Goal: Check status: Check status

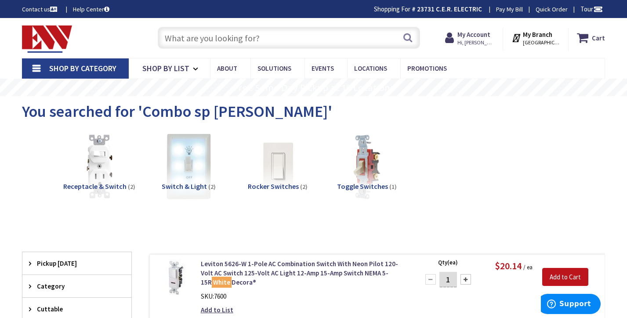
click at [291, 40] on input "text" at bounding box center [289, 38] width 263 height 22
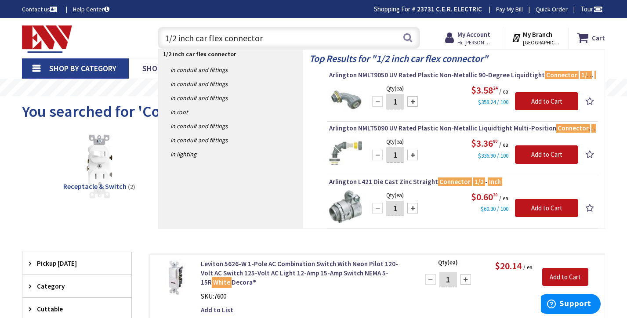
click at [197, 36] on input "1/2 inch car flex connector" at bounding box center [289, 38] width 263 height 22
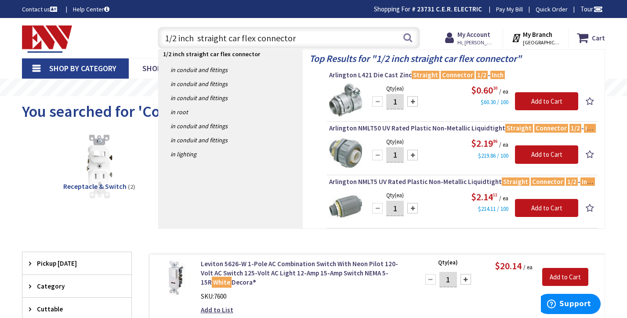
click at [346, 39] on input "1/2 inch straight car flex connector" at bounding box center [289, 38] width 263 height 22
type input "1"
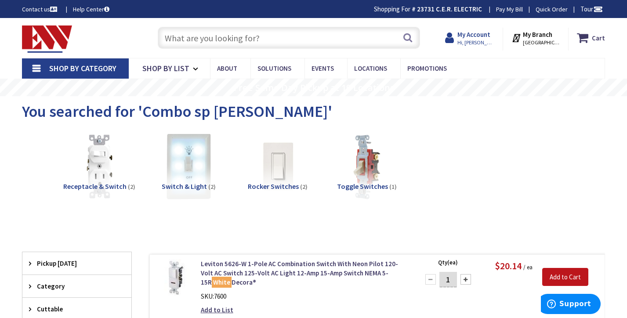
click at [486, 37] on strong "My Account" at bounding box center [474, 34] width 33 height 8
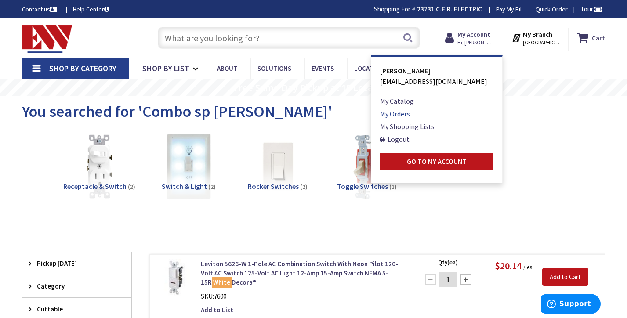
click at [405, 113] on link "My Orders" at bounding box center [395, 114] width 30 height 11
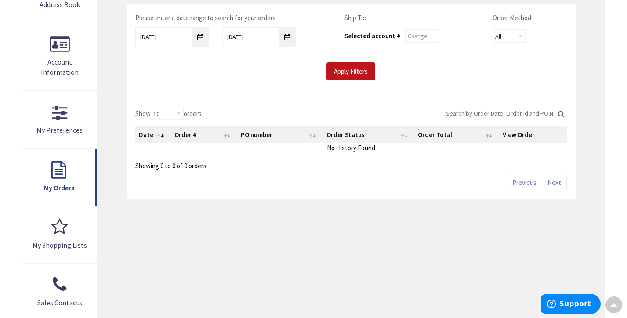
scroll to position [167, 0]
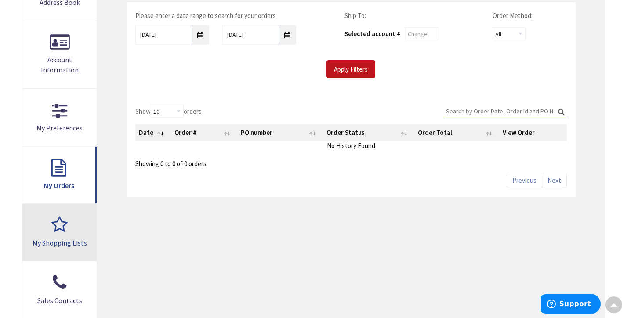
click at [82, 239] on span "My Shopping Lists" at bounding box center [60, 243] width 55 height 9
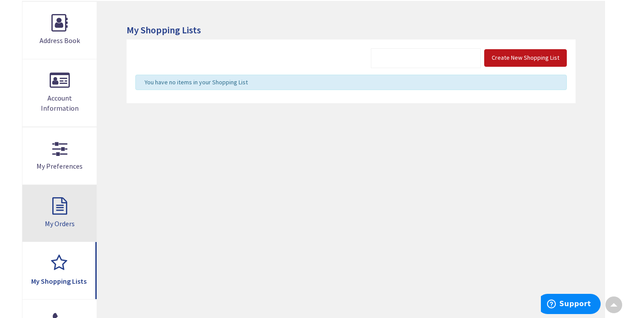
scroll to position [132, 0]
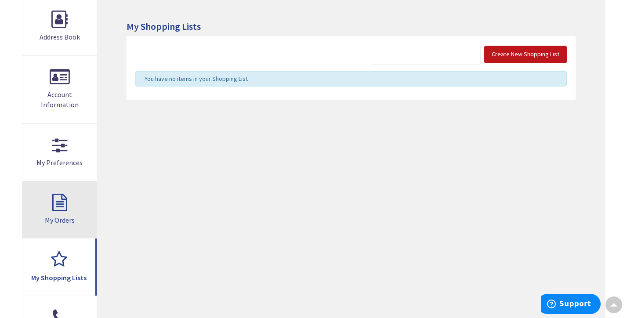
click at [69, 199] on link "My Orders" at bounding box center [59, 210] width 74 height 57
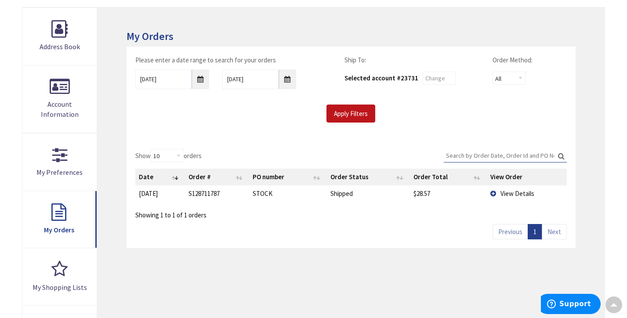
scroll to position [124, 0]
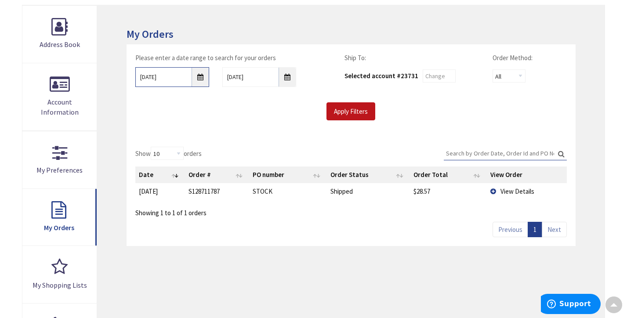
click at [201, 74] on input "[DATE]" at bounding box center [172, 77] width 74 height 20
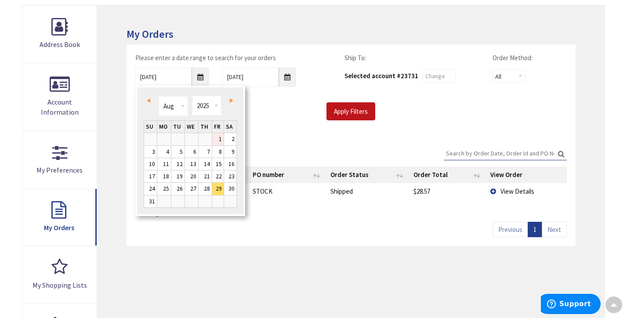
click at [215, 139] on link "1" at bounding box center [218, 139] width 12 height 12
type input "08/01/2025"
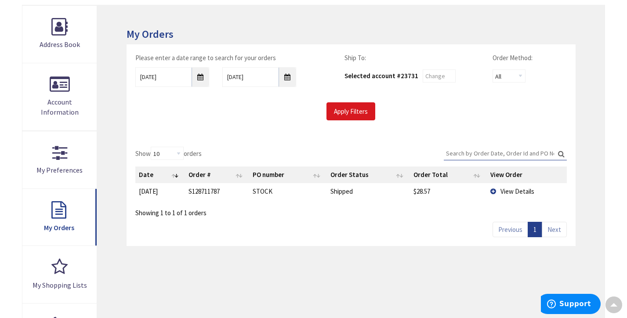
click at [360, 109] on input "Apply Filters" at bounding box center [351, 111] width 49 height 18
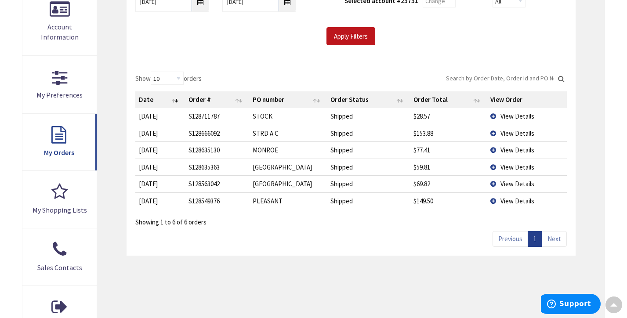
scroll to position [200, 0]
click at [496, 131] on td "View Details" at bounding box center [527, 133] width 80 height 17
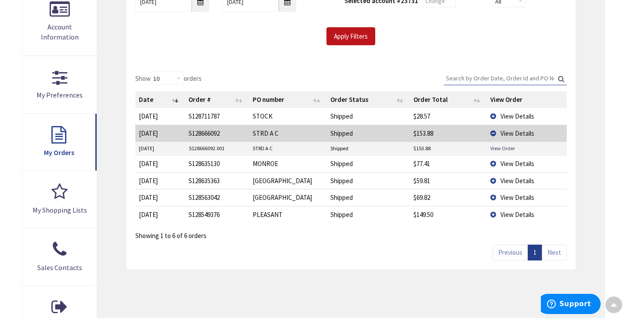
click at [220, 148] on td "S128666092.001" at bounding box center [218, 148] width 64 height 13
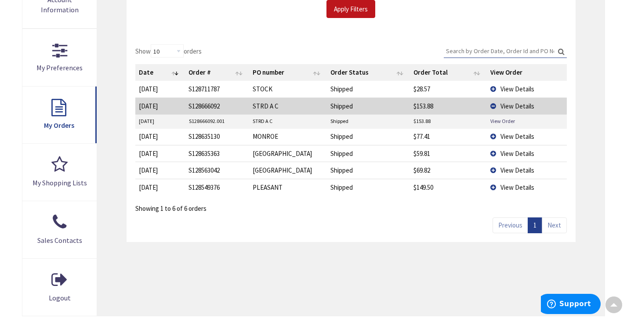
scroll to position [228, 0]
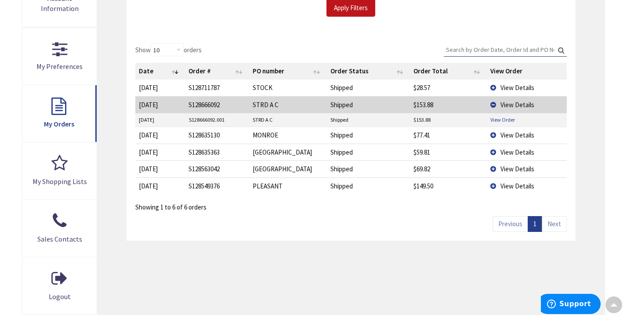
click at [508, 120] on link "View Order" at bounding box center [503, 119] width 25 height 7
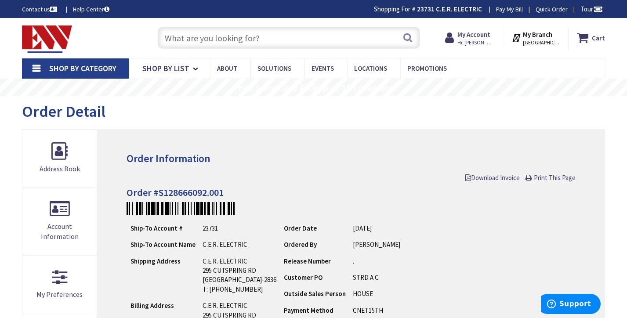
click at [336, 36] on input "text" at bounding box center [289, 38] width 263 height 22
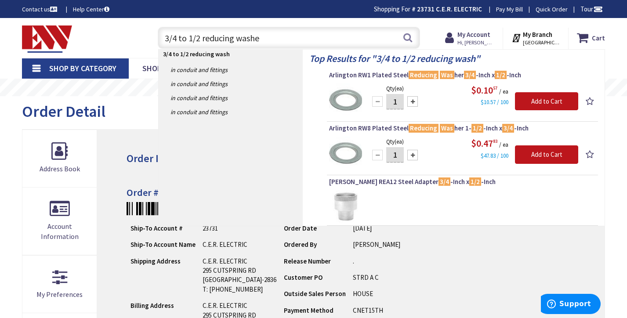
type input "3/4 to 1/2 reducing washer"
